Goal: Navigation & Orientation: Find specific page/section

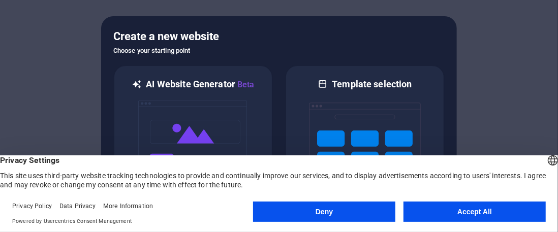
click at [421, 210] on button "Accept All" at bounding box center [475, 212] width 142 height 20
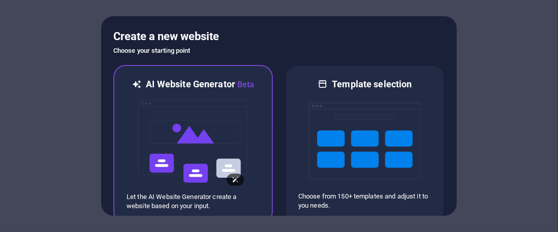
click at [171, 121] on img at bounding box center [193, 142] width 112 height 102
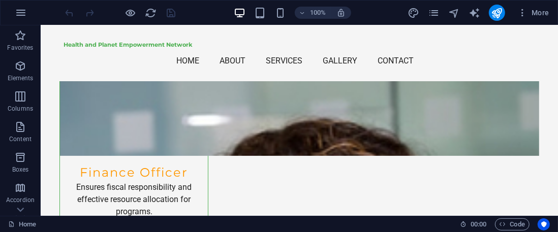
scroll to position [4016, 0]
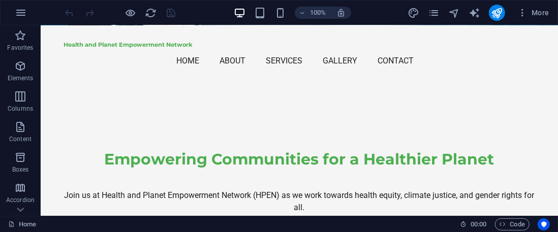
scroll to position [203, 0]
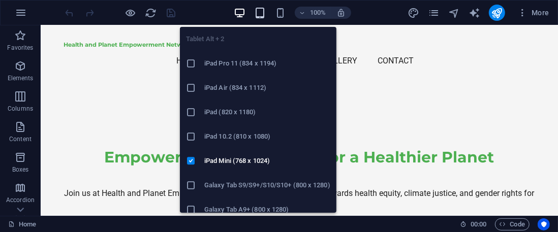
click at [262, 11] on icon "button" at bounding box center [260, 13] width 12 height 12
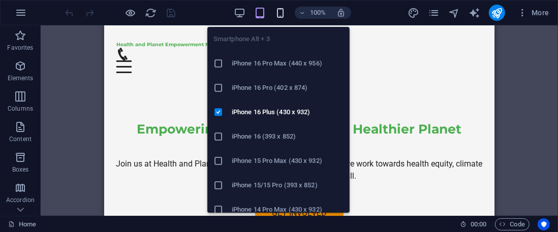
click at [282, 12] on icon "button" at bounding box center [281, 13] width 12 height 12
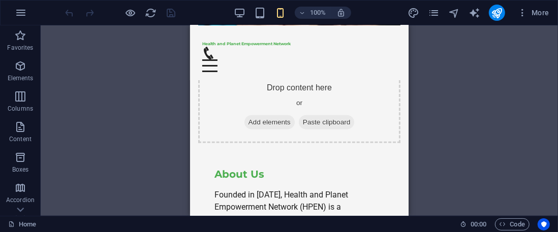
scroll to position [309, 0]
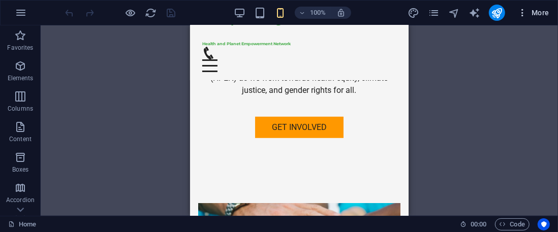
click at [523, 11] on icon "button" at bounding box center [522, 13] width 10 height 10
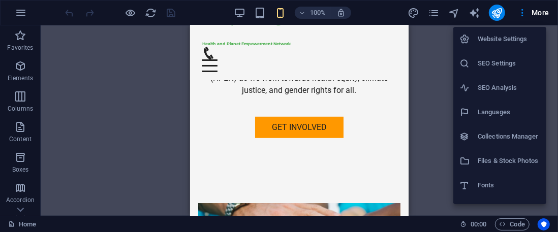
click at [442, 49] on div at bounding box center [279, 116] width 558 height 232
